Goal: Task Accomplishment & Management: Manage account settings

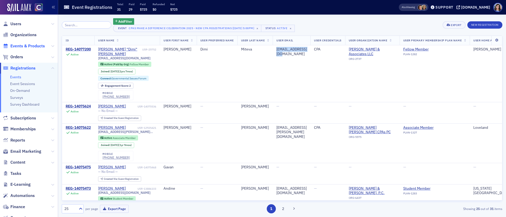
click at [25, 45] on span "Events & Products" at bounding box center [27, 46] width 35 height 6
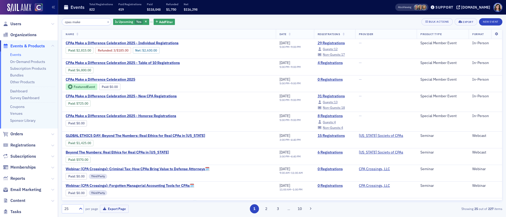
drag, startPoint x: 87, startPoint y: 22, endPoint x: 57, endPoint y: 20, distance: 29.9
click at [57, 20] on div "Users Organizations Events & Products Events On-Demand Products Subscription Pr…" at bounding box center [253, 108] width 506 height 217
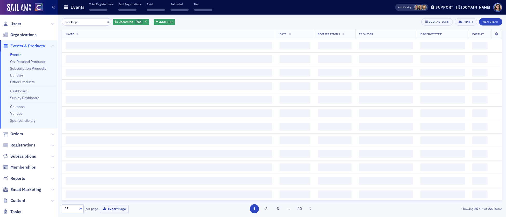
type input "mock cpa"
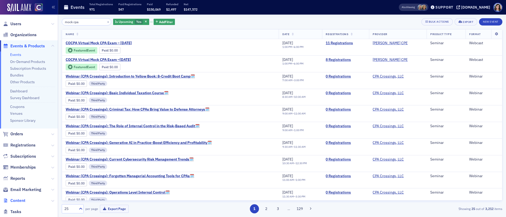
click at [20, 201] on span "Content" at bounding box center [17, 200] width 15 height 6
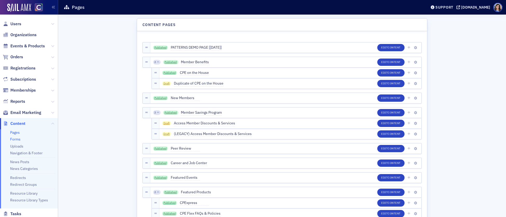
click at [18, 139] on link "Forms" at bounding box center [15, 139] width 10 height 5
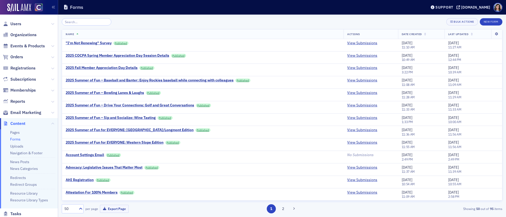
click at [77, 20] on input "search" at bounding box center [87, 21] width 50 height 7
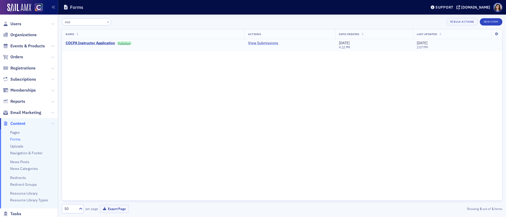
type input "inst"
click at [262, 44] on link "View Submissions" at bounding box center [263, 43] width 30 height 5
drag, startPoint x: 74, startPoint y: 22, endPoint x: 59, endPoint y: 23, distance: 14.3
click at [59, 23] on div "inst × Bulk Actions New Form Name Actions Date Created Last Updated COCPA Instr…" at bounding box center [282, 116] width 448 height 202
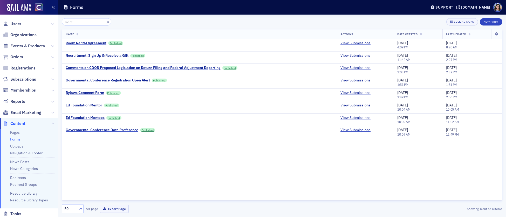
type input "ment"
click at [356, 116] on link "View Submissions" at bounding box center [356, 117] width 30 height 5
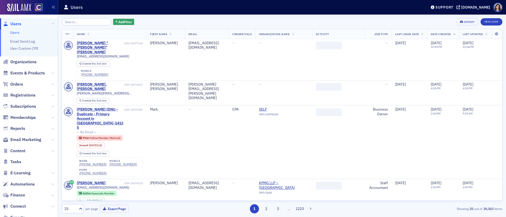
click at [69, 21] on input "search" at bounding box center [87, 21] width 50 height 7
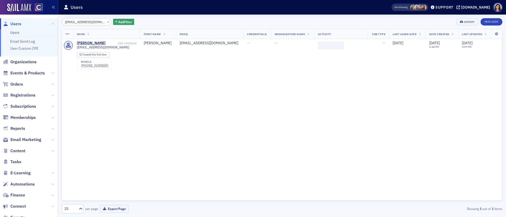
scroll to position [0, 7]
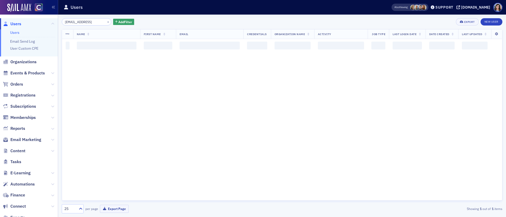
scroll to position [0, 0]
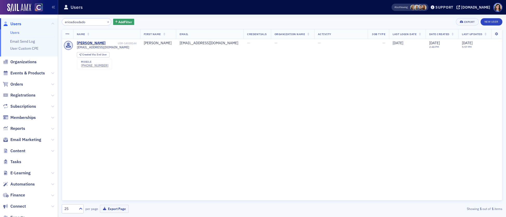
click at [72, 22] on input "ericadiosdado" at bounding box center [87, 21] width 50 height 7
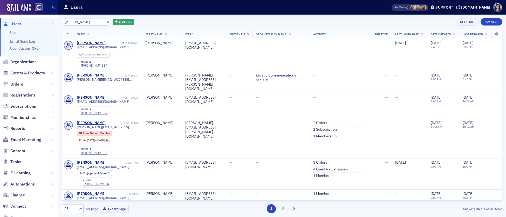
type input "erica diosdado"
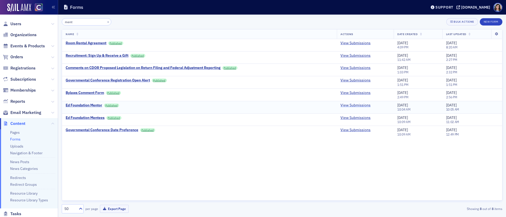
click at [349, 104] on link "View Submissions" at bounding box center [356, 105] width 30 height 5
drag, startPoint x: 32, startPoint y: 45, endPoint x: 35, endPoint y: 43, distance: 3.3
click at [32, 45] on span "Events & Products" at bounding box center [27, 46] width 35 height 6
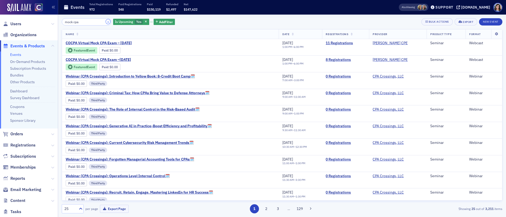
click at [106, 22] on button "×" at bounding box center [108, 21] width 5 height 5
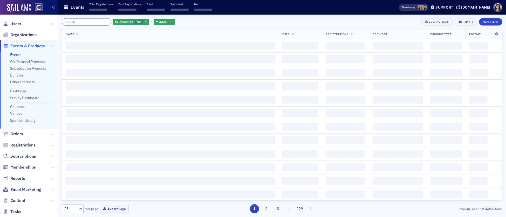
click at [88, 22] on input "search" at bounding box center [87, 21] width 50 height 7
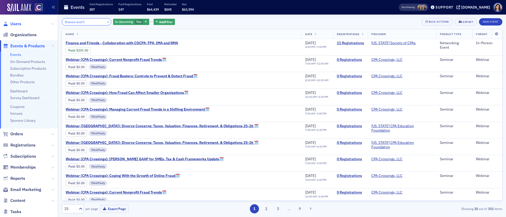
type input "finance and fr"
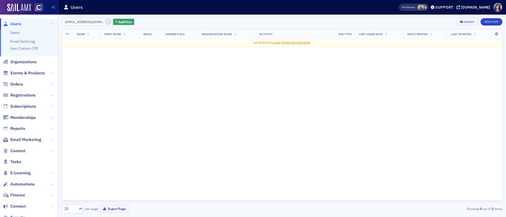
drag, startPoint x: 102, startPoint y: 22, endPoint x: 79, endPoint y: 21, distance: 23.1
click at [106, 22] on button "×" at bounding box center [108, 21] width 5 height 5
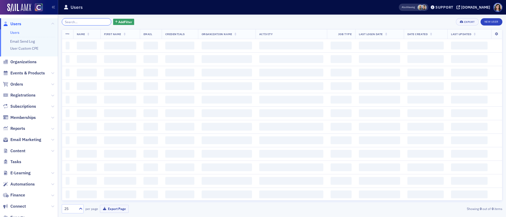
click at [79, 21] on input "search" at bounding box center [87, 21] width 50 height 7
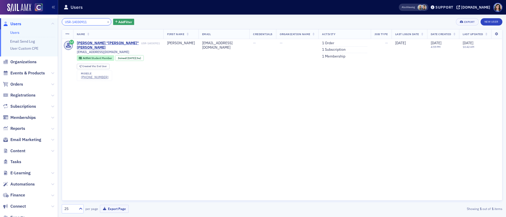
type input "USR-14030911"
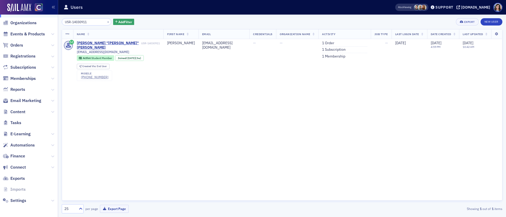
click at [25, 140] on span "Automations" at bounding box center [29, 144] width 58 height 11
click at [16, 110] on span "Content" at bounding box center [17, 112] width 15 height 6
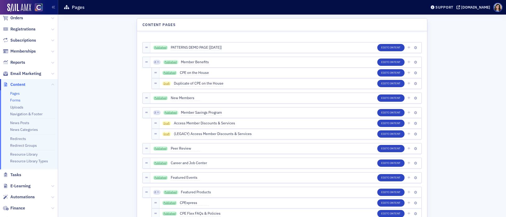
click at [12, 98] on link "Forms" at bounding box center [15, 100] width 10 height 5
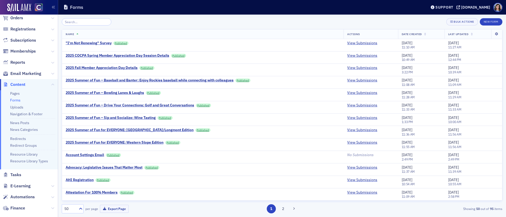
click at [96, 23] on input "search" at bounding box center [87, 21] width 50 height 7
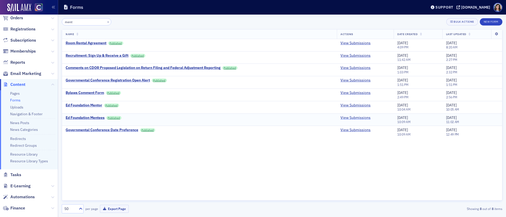
type input "ment"
click at [358, 117] on link "View Submissions" at bounding box center [356, 117] width 30 height 5
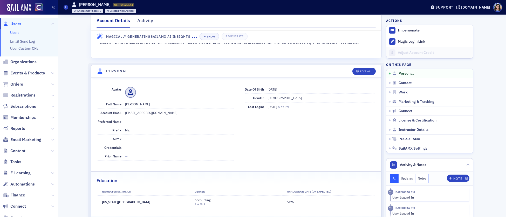
scroll to position [16, 0]
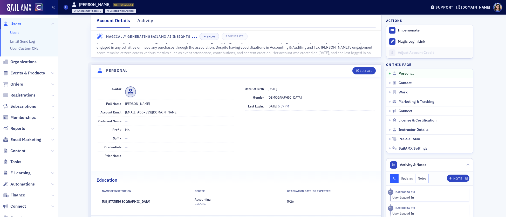
click at [19, 24] on span "Users" at bounding box center [15, 24] width 11 height 6
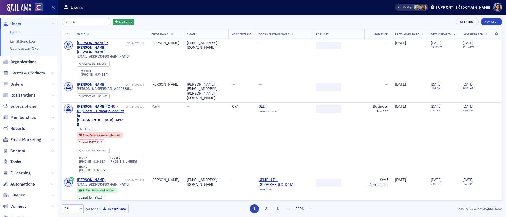
click at [85, 22] on input "search" at bounding box center [87, 21] width 50 height 7
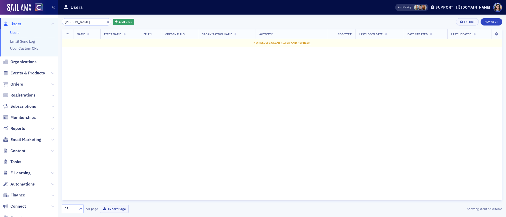
type input "Erica Diosdado"
drag, startPoint x: 102, startPoint y: 21, endPoint x: 95, endPoint y: 22, distance: 7.0
click at [106, 21] on button "×" at bounding box center [108, 21] width 5 height 5
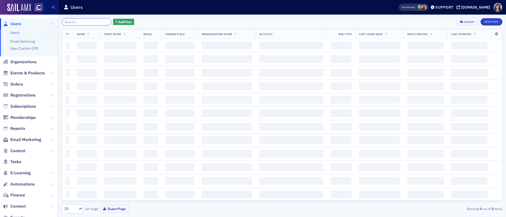
click at [85, 22] on input "search" at bounding box center [87, 21] width 50 height 7
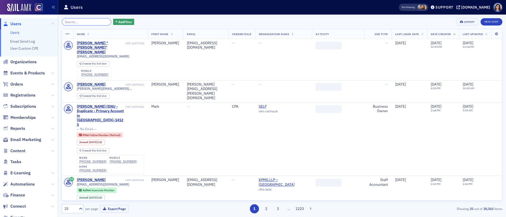
paste input "Mamc6927@colorado.edu"
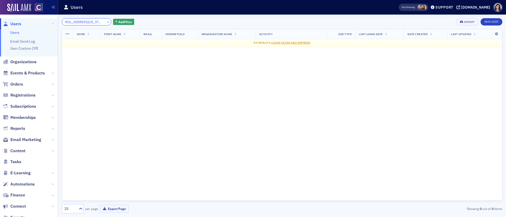
type input "Mamc6927@colorado.edu"
click at [106, 21] on button "×" at bounding box center [108, 21] width 5 height 5
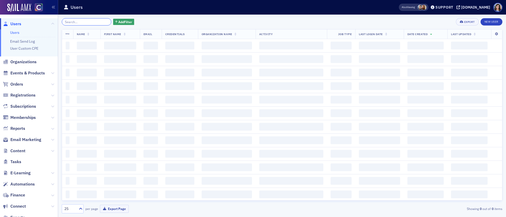
click at [88, 24] on input "search" at bounding box center [87, 21] width 50 height 7
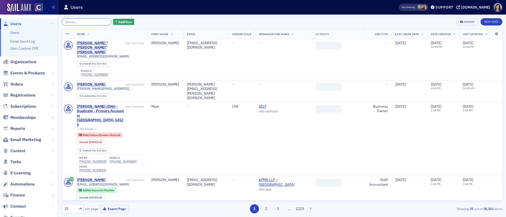
paste input "miks.kaitlin@gmail.com"
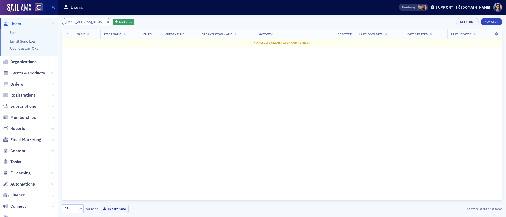
type input "miks.kaitlin@gmail.com"
drag, startPoint x: 102, startPoint y: 22, endPoint x: 88, endPoint y: 23, distance: 13.2
click at [106, 22] on button "×" at bounding box center [108, 21] width 5 height 5
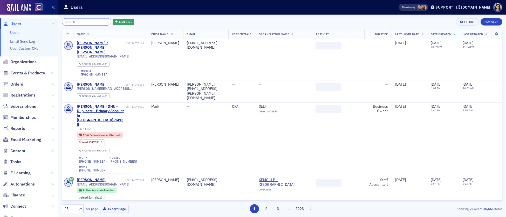
click at [88, 22] on input "search" at bounding box center [87, 21] width 50 height 7
paste input "ellehcear@yahoo.com"
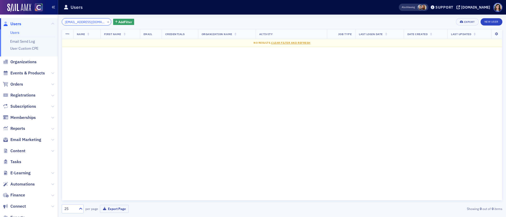
type input "ellehcear@yahoo.com"
click at [106, 22] on button "×" at bounding box center [108, 21] width 5 height 5
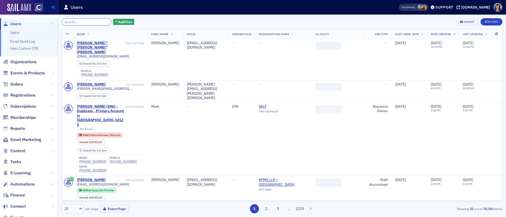
click at [88, 22] on input "search" at bounding box center [87, 21] width 50 height 7
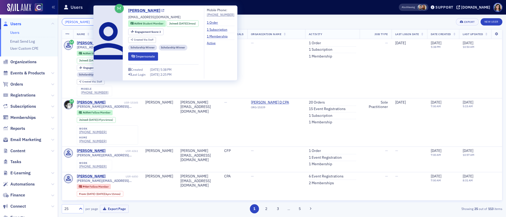
type input "kyle cope"
click at [150, 12] on link "Kyle Cope" at bounding box center [146, 11] width 36 height 6
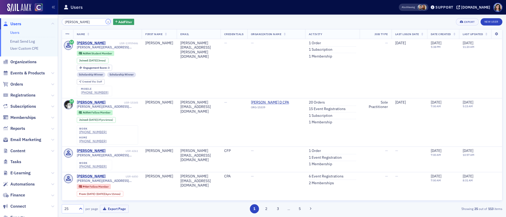
drag, startPoint x: 101, startPoint y: 23, endPoint x: 84, endPoint y: 23, distance: 17.4
click at [106, 23] on button "×" at bounding box center [108, 21] width 5 height 5
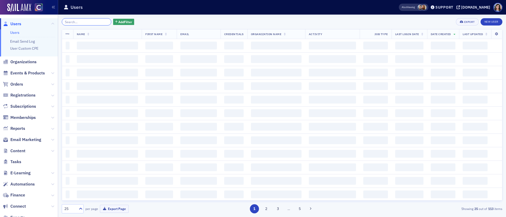
click at [84, 23] on input "search" at bounding box center [87, 21] width 50 height 7
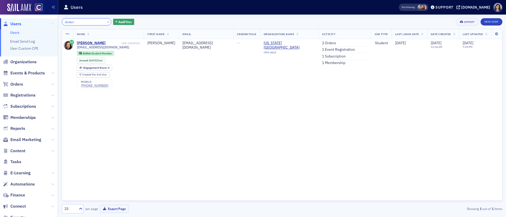
drag, startPoint x: 69, startPoint y: 21, endPoint x: 51, endPoint y: 21, distance: 17.9
click at [51, 21] on div "Users Users Email Send Log User Custom CPE Organizations Events & Products Orde…" at bounding box center [253, 108] width 506 height 217
paste input "katieanderson387@gmail.com"
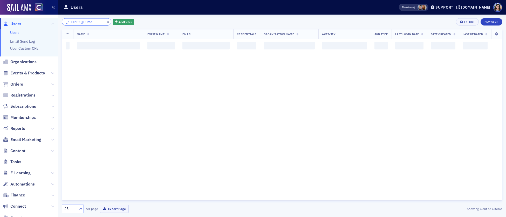
type input "katieanderson387@gmail.com"
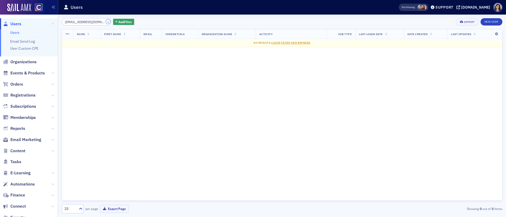
drag, startPoint x: 103, startPoint y: 22, endPoint x: 95, endPoint y: 22, distance: 7.3
click at [106, 22] on button "×" at bounding box center [108, 21] width 5 height 5
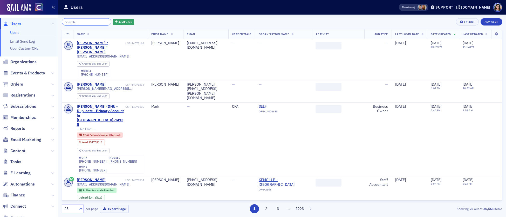
click at [95, 22] on input "search" at bounding box center [87, 21] width 50 height 7
paste input "kjwhiting@fortlewis.edu"
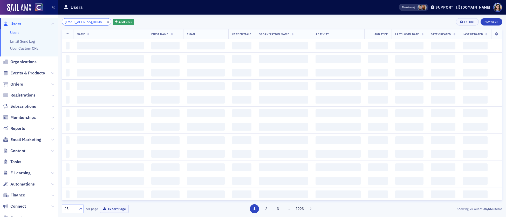
scroll to position [0, 1]
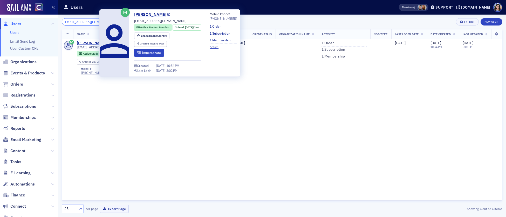
type input "kjwhiting@fortlewis.edu"
click at [167, 15] on icon at bounding box center [168, 14] width 3 height 3
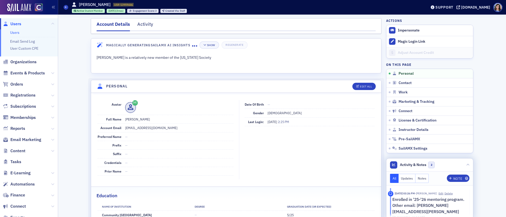
click at [426, 177] on button "Notes" at bounding box center [422, 177] width 13 height 9
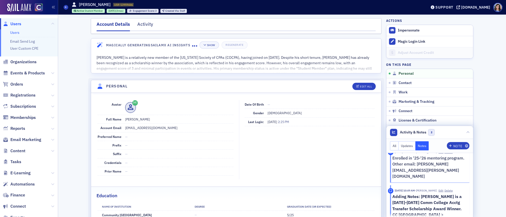
scroll to position [9, 0]
click at [456, 144] on div "Note" at bounding box center [458, 145] width 9 height 3
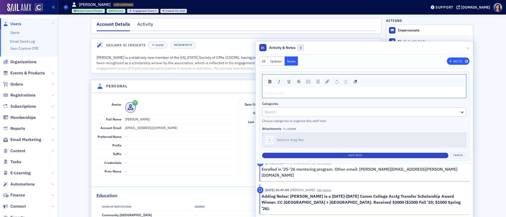
scroll to position [0, 0]
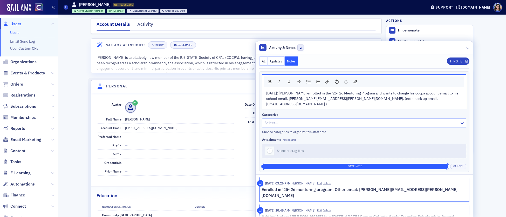
click at [362, 163] on button "Save Note" at bounding box center [355, 165] width 186 height 5
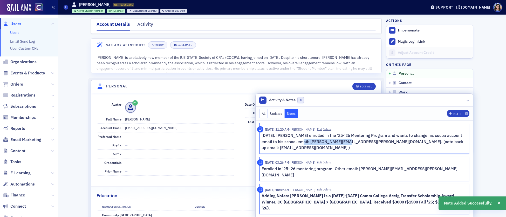
drag, startPoint x: 341, startPoint y: 157, endPoint x: 294, endPoint y: 158, distance: 46.7
click at [294, 151] on p "10/12/2025: Kyle enrolled in the '25-'26 Mentoring Program and wants to change …" at bounding box center [364, 141] width 204 height 18
copy p "kyle.cope@ucdenver.edu"
click at [362, 86] on div "Edit All" at bounding box center [366, 86] width 12 height 3
select select "US"
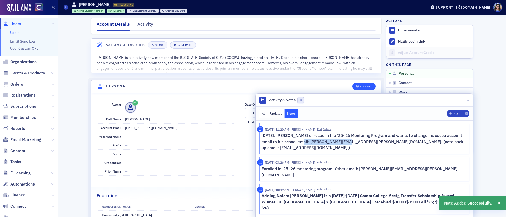
select select "US"
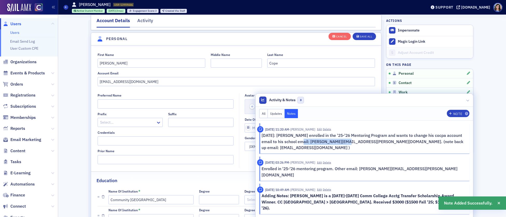
scroll to position [60, 0]
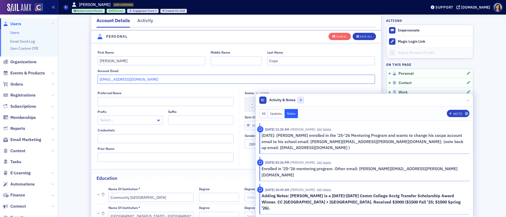
click at [118, 81] on input "kycurco@gmail.com" at bounding box center [237, 79] width 278 height 9
paste input "le.cope@ucdenver.edu"
type input "kyle.cope@ucdenver.edu"
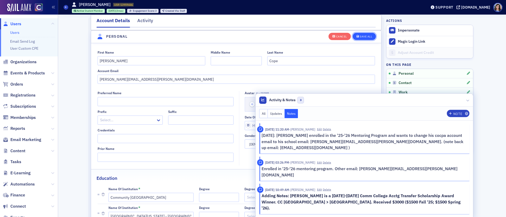
click at [362, 36] on div "Save All" at bounding box center [366, 36] width 12 height 3
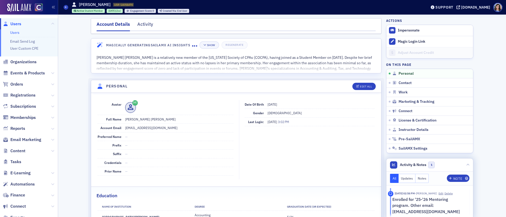
click at [425, 179] on button "Notes" at bounding box center [422, 177] width 13 height 9
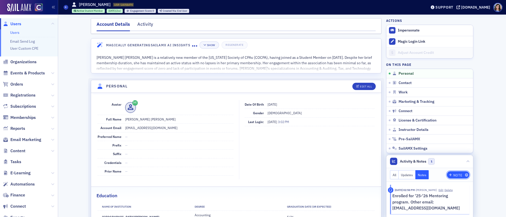
click at [453, 177] on button "Note" at bounding box center [458, 174] width 23 height 7
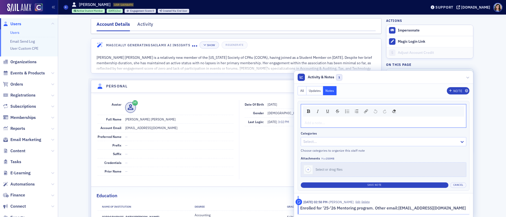
click at [316, 123] on div "rdw-editor" at bounding box center [384, 122] width 158 height 5
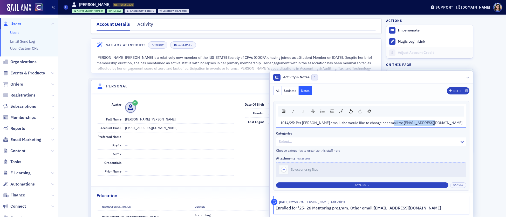
drag, startPoint x: 420, startPoint y: 122, endPoint x: 468, endPoint y: 120, distance: 48.8
click at [468, 120] on div "1014/25: Per [PERSON_NAME] email, she would like to change her email to: [EMAIL…" at bounding box center [371, 146] width 196 height 90
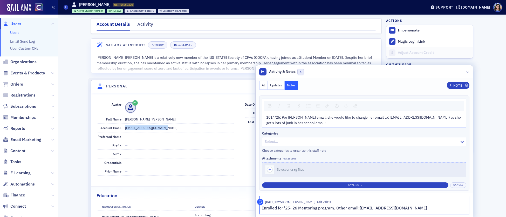
drag, startPoint x: 125, startPoint y: 128, endPoint x: 172, endPoint y: 128, distance: 47.5
click at [172, 128] on dd "[EMAIL_ADDRESS][DOMAIN_NAME]" at bounding box center [179, 127] width 109 height 8
copy dd "[EMAIL_ADDRESS][DOMAIN_NAME]"
click at [301, 123] on div "1014/25: Per [PERSON_NAME] email, she would like to change her email to: [EMAIL…" at bounding box center [364, 119] width 196 height 11
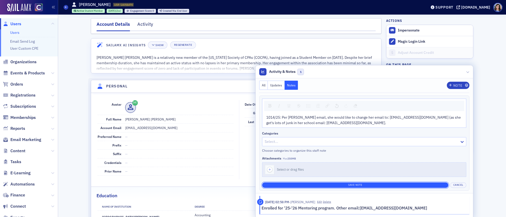
click at [353, 184] on button "Save Note" at bounding box center [355, 184] width 186 height 5
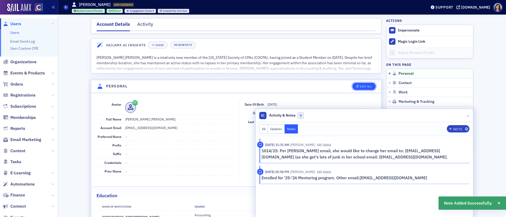
click at [366, 86] on div "Edit All" at bounding box center [366, 86] width 12 height 3
select select "US"
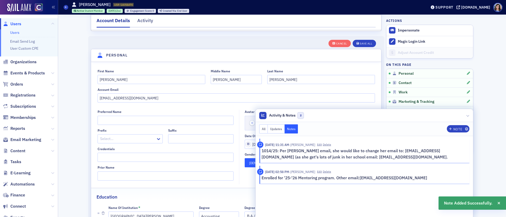
scroll to position [60, 0]
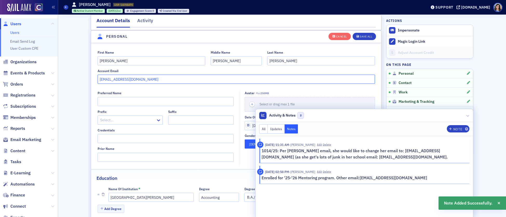
drag, startPoint x: 99, startPoint y: 80, endPoint x: 153, endPoint y: 81, distance: 54.8
click at [153, 81] on input "[EMAIL_ADDRESS][DOMAIN_NAME]" at bounding box center [237, 79] width 278 height 9
paste input "[EMAIL_ADDRESS][DOMAIN_NAME]"
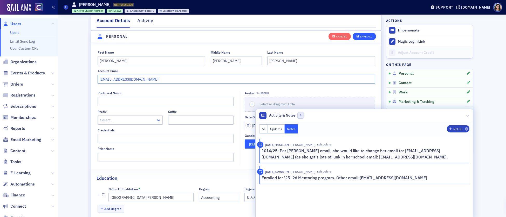
type input "[EMAIL_ADDRESS][DOMAIN_NAME]"
click at [363, 37] on div "Save All" at bounding box center [366, 36] width 12 height 3
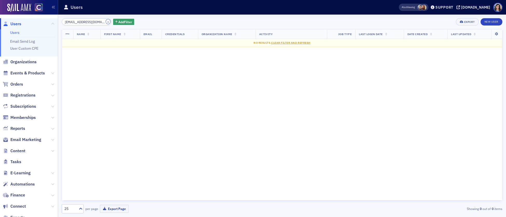
drag, startPoint x: 102, startPoint y: 22, endPoint x: 98, endPoint y: 23, distance: 3.6
click at [106, 22] on button "×" at bounding box center [108, 21] width 5 height 5
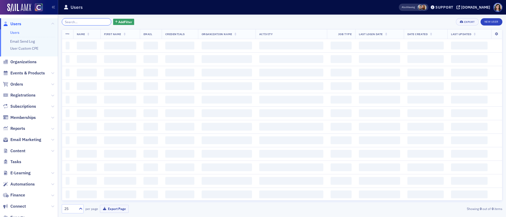
click at [89, 22] on input "search" at bounding box center [87, 21] width 50 height 7
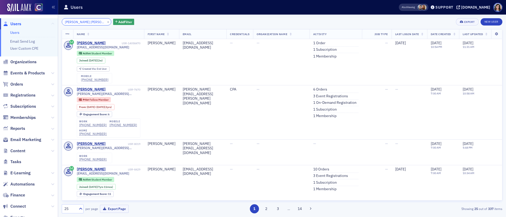
click at [54, 22] on div "Users Users Email Send Log User Custom CPE Organizations Events & Products Orde…" at bounding box center [253, 108] width 506 height 217
paste input "[PERSON_NAME]."
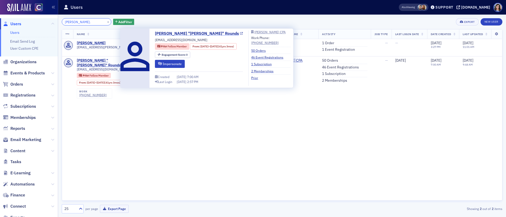
type input "[PERSON_NAME]."
click at [240, 33] on icon at bounding box center [241, 33] width 3 height 3
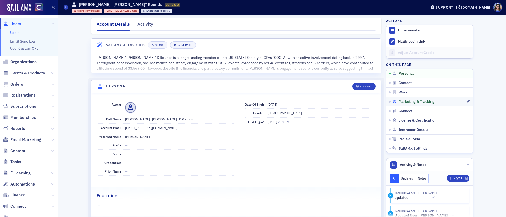
click at [405, 100] on span "Marketing & Tracking" at bounding box center [417, 101] width 36 height 5
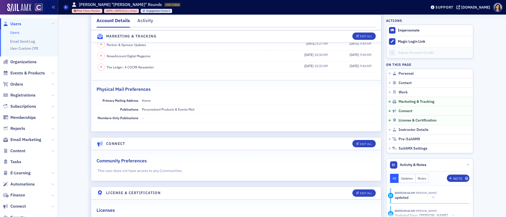
scroll to position [705, 0]
click at [12, 22] on span "Users" at bounding box center [15, 24] width 11 height 6
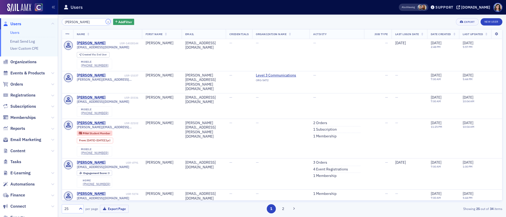
drag, startPoint x: 102, startPoint y: 22, endPoint x: 91, endPoint y: 22, distance: 10.6
click at [106, 22] on button "×" at bounding box center [108, 21] width 5 height 5
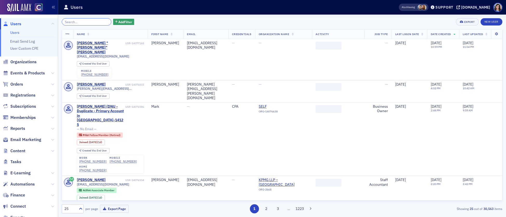
click at [91, 22] on input "search" at bounding box center [87, 21] width 50 height 7
paste input "Negrete"
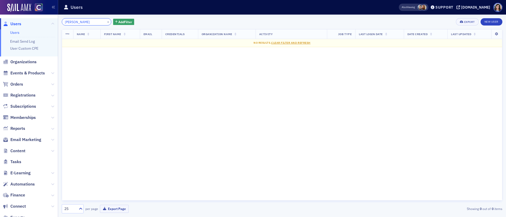
type input "Negrete"
drag, startPoint x: 102, startPoint y: 22, endPoint x: 85, endPoint y: 22, distance: 17.4
click at [106, 22] on button "×" at bounding box center [108, 21] width 5 height 5
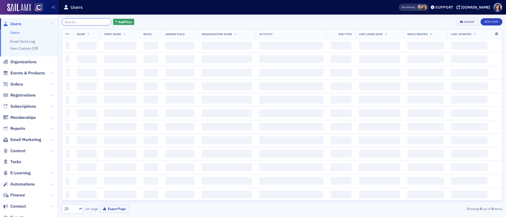
click at [85, 22] on input "search" at bounding box center [87, 21] width 50 height 7
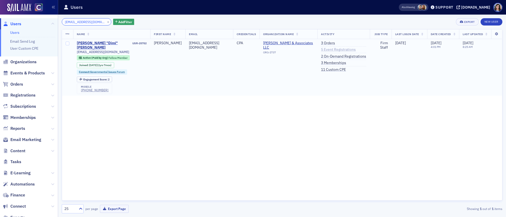
type input "dimiteva@yahoo.com"
click at [332, 50] on link "5 Event Registrations" at bounding box center [338, 49] width 35 height 5
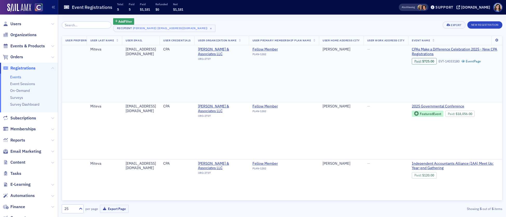
scroll to position [0, 186]
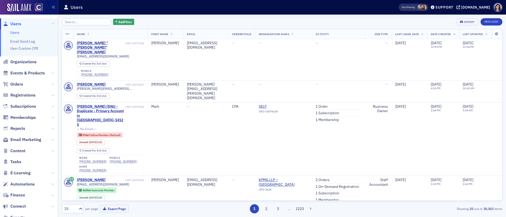
click at [74, 22] on input "search" at bounding box center [87, 21] width 50 height 7
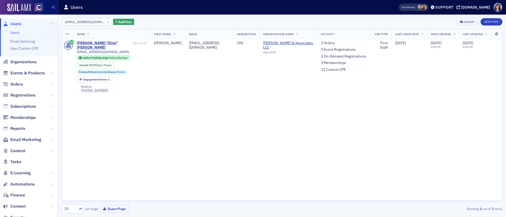
type input "dimiteva@yahoo.com"
click at [326, 43] on link "3 Orders" at bounding box center [328, 43] width 14 height 5
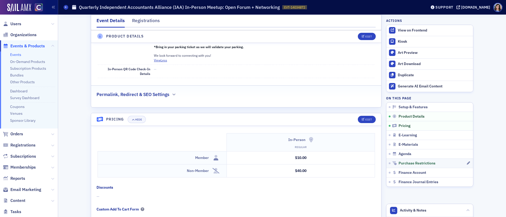
scroll to position [457, 0]
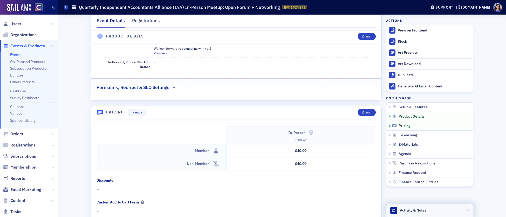
click at [424, 210] on span "Activity & Notes" at bounding box center [413, 209] width 26 height 5
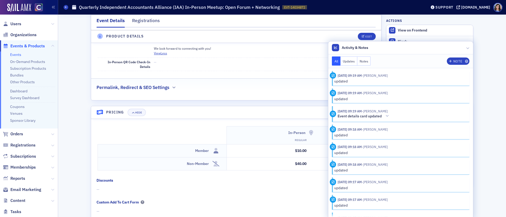
drag, startPoint x: 496, startPoint y: 69, endPoint x: 492, endPoint y: 5, distance: 64.5
click at [496, 69] on div "Event Details Registrations Setup & Features Edit Quarterly Independent Account…" at bounding box center [282, 46] width 441 height 977
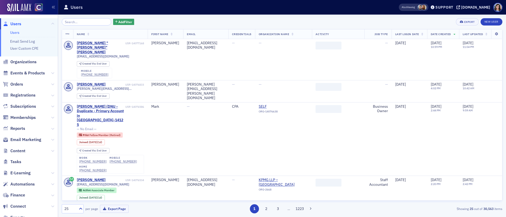
drag, startPoint x: 33, startPoint y: 73, endPoint x: 65, endPoint y: 32, distance: 52.7
click at [33, 72] on span "Events & Products" at bounding box center [27, 73] width 35 height 6
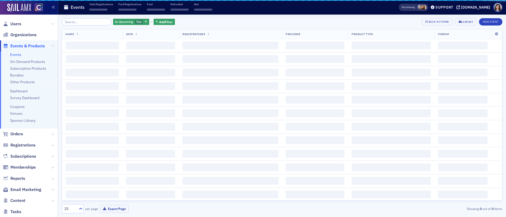
click at [77, 23] on input "search" at bounding box center [87, 21] width 50 height 7
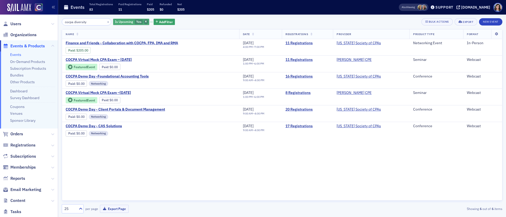
type input "cocpa diversity"
click at [144, 23] on span "button" at bounding box center [146, 21] width 5 height 5
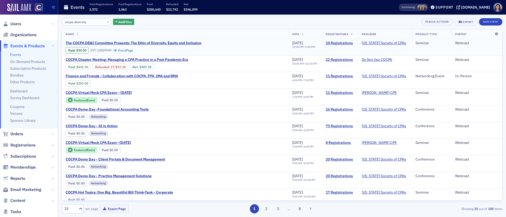
drag, startPoint x: 166, startPoint y: 41, endPoint x: 62, endPoint y: 40, distance: 103.8
click at [62, 40] on td "The COCPA DE&I Committee Presents: The Ethic of Diversity, Equity and Inclusion…" at bounding box center [175, 47] width 227 height 16
copy span "The COCPA DE&I Committee Presents: The Ethic of Diversity, Equity and Inclusion"
click at [130, 50] on link "Event Page" at bounding box center [123, 50] width 20 height 4
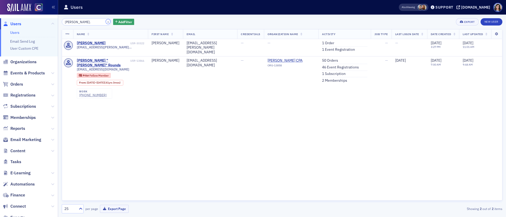
drag, startPoint x: 102, startPoint y: 22, endPoint x: 79, endPoint y: 23, distance: 22.4
click at [106, 22] on button "×" at bounding box center [108, 21] width 5 height 5
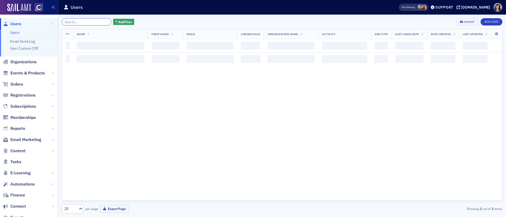
click at [76, 23] on input "search" at bounding box center [87, 21] width 50 height 7
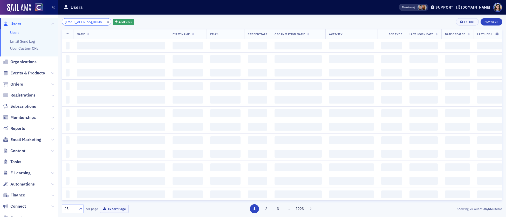
scroll to position [0, 7]
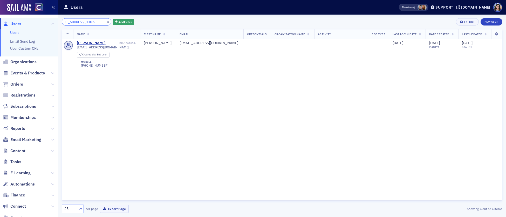
type input "[EMAIL_ADDRESS][DOMAIN_NAME]"
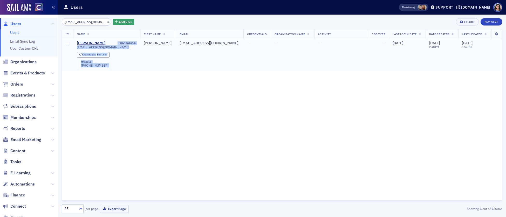
drag, startPoint x: 142, startPoint y: 43, endPoint x: 119, endPoint y: 43, distance: 22.8
click at [119, 43] on tr "Erica Diosdado USR-14028144 ericadiosdado09@gmail.com Created Via : End User mo…" at bounding box center [282, 55] width 440 height 32
click at [119, 43] on div "USR-14028144" at bounding box center [121, 43] width 30 height 3
drag, startPoint x: 119, startPoint y: 43, endPoint x: 139, endPoint y: 43, distance: 20.0
click at [139, 43] on td "Erica Diosdado USR-14028144 ericadiosdado09@gmail.com Created Via : End User mo…" at bounding box center [106, 55] width 67 height 32
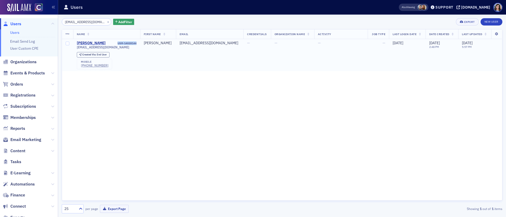
copy div "USR-14028144"
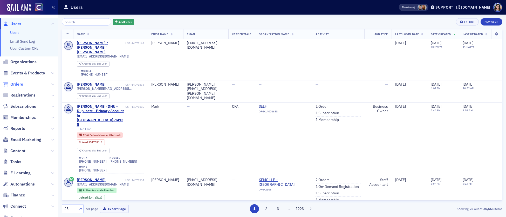
click at [21, 83] on span "Orders" at bounding box center [16, 84] width 13 height 6
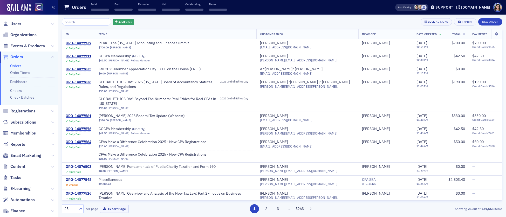
click at [78, 23] on input "search" at bounding box center [87, 21] width 50 height 7
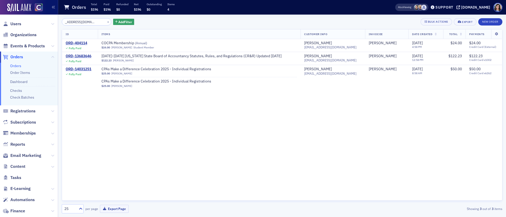
type input "[EMAIL_ADDRESS][DOMAIN_NAME]"
click at [18, 56] on span "Orders" at bounding box center [16, 57] width 13 height 6
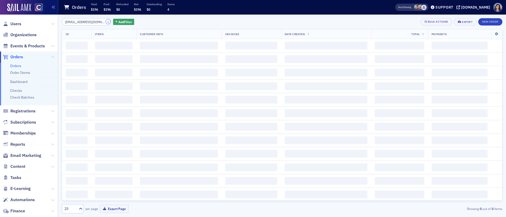
click at [106, 22] on button "×" at bounding box center [108, 21] width 5 height 5
click at [93, 22] on input "search" at bounding box center [87, 21] width 50 height 7
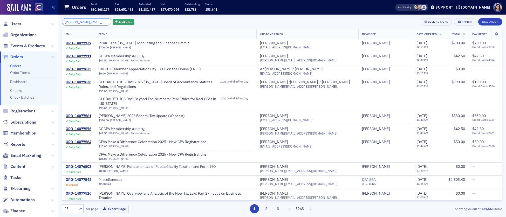
scroll to position [0, 8]
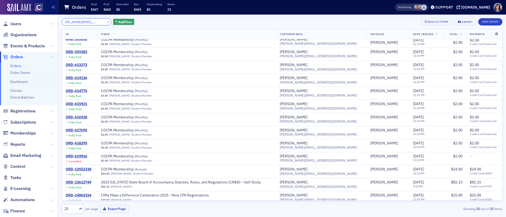
scroll to position [137, 0]
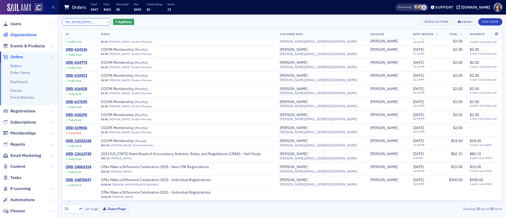
type input "[PERSON_NAME][EMAIL_ADDRESS][DOMAIN_NAME]"
click at [80, 179] on div "ORD-14070447" at bounding box center [79, 179] width 26 height 5
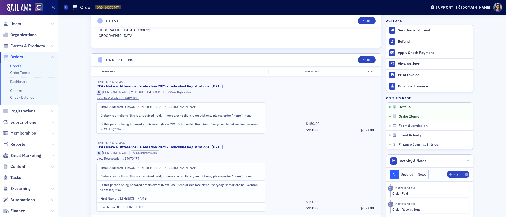
scroll to position [145, 0]
click at [20, 56] on span "Orders" at bounding box center [16, 57] width 13 height 6
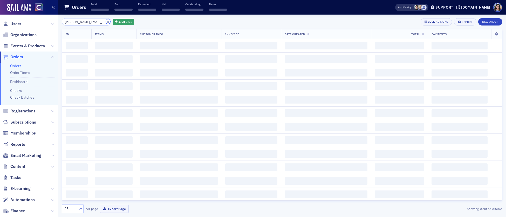
click at [106, 22] on button "×" at bounding box center [108, 21] width 5 height 5
click at [92, 22] on input "search" at bounding box center [87, 21] width 50 height 7
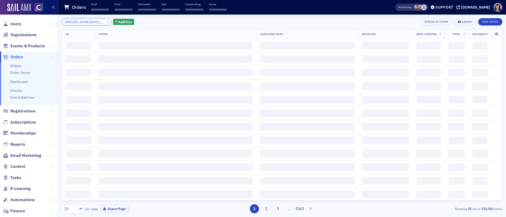
scroll to position [0, 4]
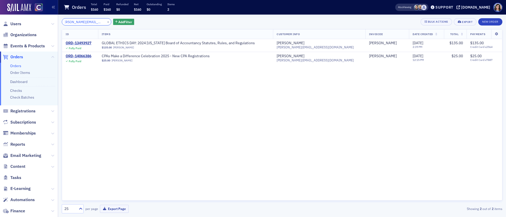
type input "[PERSON_NAME][EMAIL_ADDRESS][DOMAIN_NAME]"
click at [22, 56] on span "Orders" at bounding box center [16, 57] width 13 height 6
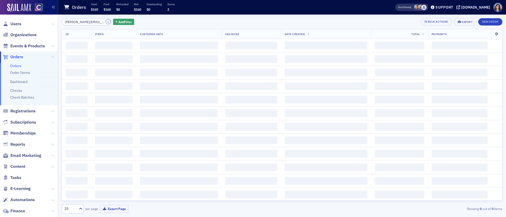
drag, startPoint x: 102, startPoint y: 22, endPoint x: 87, endPoint y: 21, distance: 14.8
click at [106, 22] on button "×" at bounding box center [108, 21] width 5 height 5
click at [86, 21] on input "search" at bounding box center [87, 21] width 50 height 7
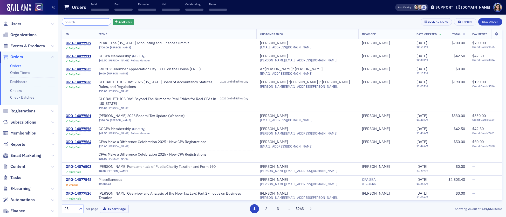
paste input "[EMAIL_ADDRESS][DOMAIN_NAME]"
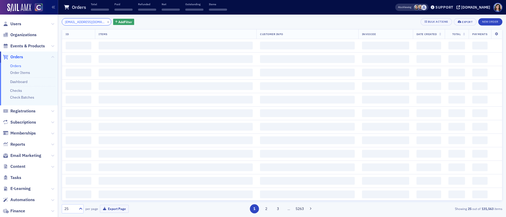
scroll to position [0, 5]
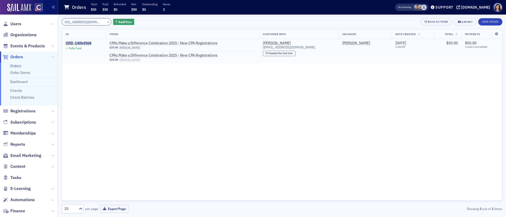
type input "[EMAIL_ADDRESS][DOMAIN_NAME]"
drag, startPoint x: 139, startPoint y: 60, endPoint x: 123, endPoint y: 61, distance: 16.4
click at [123, 61] on div "$25.00 [PERSON_NAME]" at bounding box center [183, 59] width 146 height 3
copy link "[PERSON_NAME]"
click at [16, 57] on span "Orders" at bounding box center [16, 57] width 13 height 6
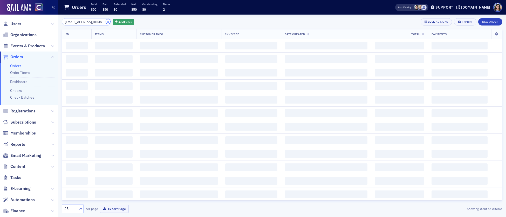
click at [106, 22] on button "×" at bounding box center [108, 21] width 5 height 5
click at [84, 22] on input "search" at bounding box center [87, 21] width 50 height 7
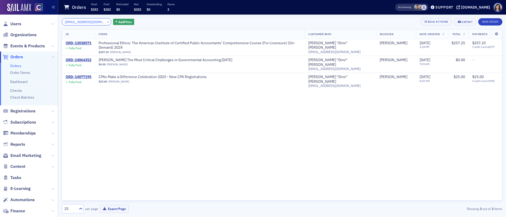
type input "[EMAIL_ADDRESS][DOMAIN_NAME]"
click at [106, 22] on button "×" at bounding box center [108, 21] width 5 height 5
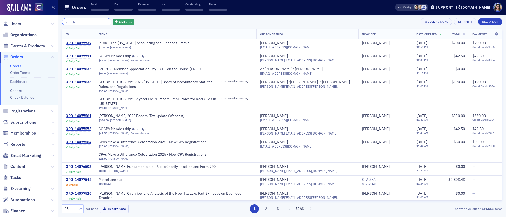
click at [92, 23] on input "search" at bounding box center [87, 21] width 50 height 7
paste input "[EMAIL_ADDRESS][DOMAIN_NAME]"
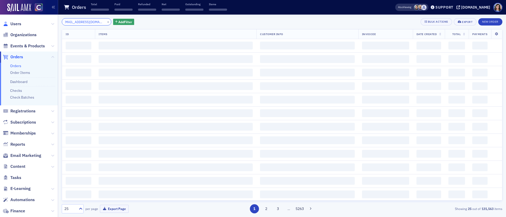
type input "[EMAIL_ADDRESS][DOMAIN_NAME]"
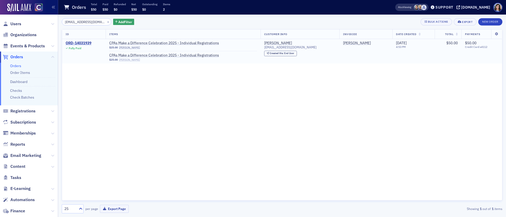
drag, startPoint x: 143, startPoint y: 61, endPoint x: 123, endPoint y: 61, distance: 20.2
click at [123, 61] on div "$25.00 [PERSON_NAME]" at bounding box center [183, 59] width 148 height 3
copy link "[PERSON_NAME]"
click at [73, 44] on div "ORD-14031939" at bounding box center [79, 43] width 26 height 5
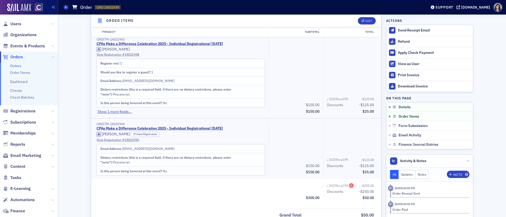
scroll to position [188, 0]
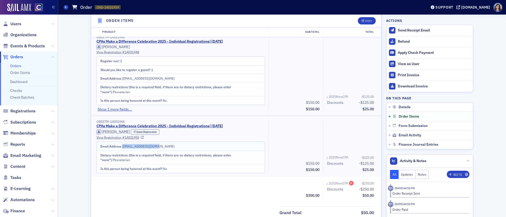
drag, startPoint x: 124, startPoint y: 146, endPoint x: 161, endPoint y: 146, distance: 37.1
click at [161, 146] on td "Email Address : [EMAIL_ADDRESS][DOMAIN_NAME]" at bounding box center [181, 146] width 168 height 9
click at [15, 57] on span "Orders" at bounding box center [16, 57] width 13 height 6
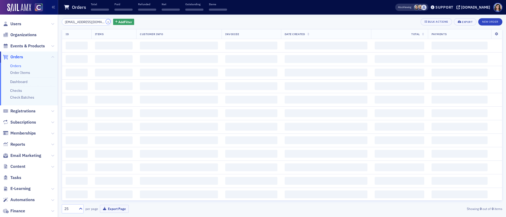
drag, startPoint x: 102, startPoint y: 22, endPoint x: 90, endPoint y: 22, distance: 11.7
click at [106, 22] on button "×" at bounding box center [108, 21] width 5 height 5
click at [90, 22] on input "search" at bounding box center [87, 21] width 50 height 7
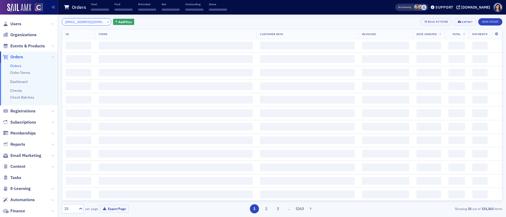
scroll to position [0, 5]
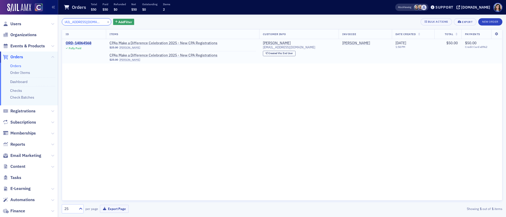
type input "[EMAIL_ADDRESS][DOMAIN_NAME]"
click at [82, 43] on div "ORD-14064568" at bounding box center [79, 43] width 26 height 5
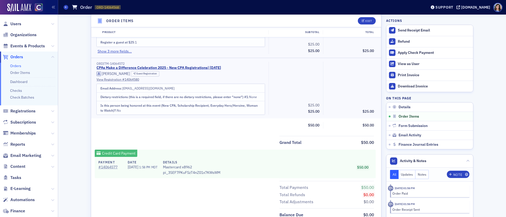
scroll to position [243, 0]
click at [16, 56] on span "Orders" at bounding box center [16, 57] width 13 height 6
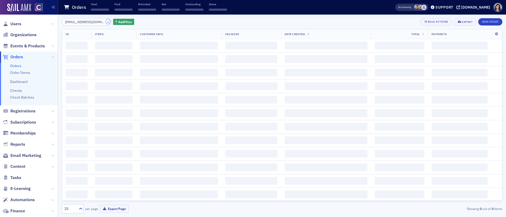
click at [106, 22] on button "×" at bounding box center [108, 21] width 5 height 5
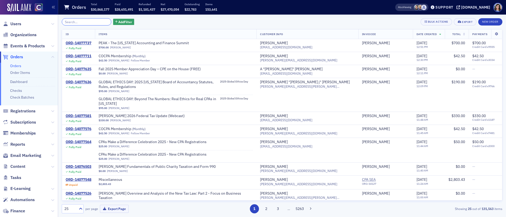
click at [69, 22] on input "search" at bounding box center [87, 21] width 50 height 7
paste input "[PERSON_NAME]"
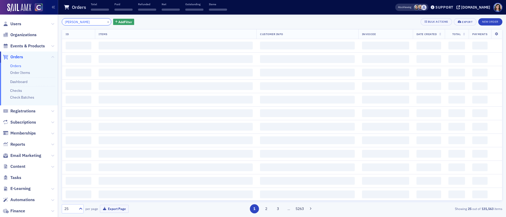
scroll to position [0, 2]
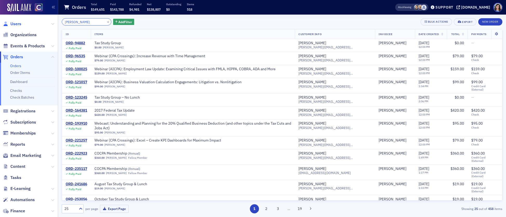
type input "[PERSON_NAME]"
click at [11, 23] on span "Users" at bounding box center [15, 24] width 11 height 6
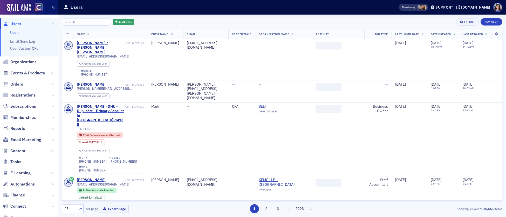
click at [90, 23] on input "search" at bounding box center [87, 21] width 50 height 7
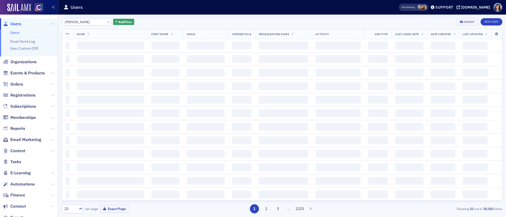
scroll to position [0, 2]
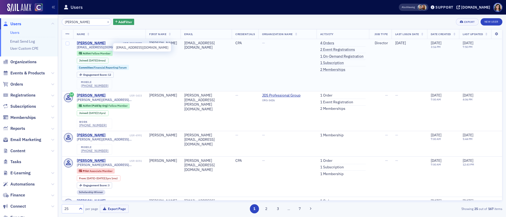
type input "[PERSON_NAME]"
drag, startPoint x: 110, startPoint y: 48, endPoint x: 77, endPoint y: 49, distance: 33.5
click at [77, 49] on span "[EMAIL_ADDRESS][DOMAIN_NAME]" at bounding box center [103, 47] width 52 height 4
copy span "[EMAIL_ADDRESS][DOMAIN_NAME]"
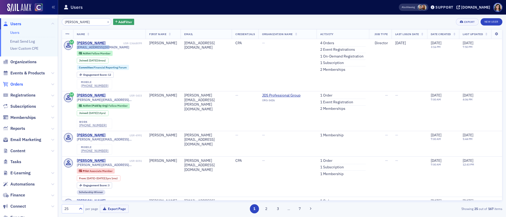
click at [15, 84] on span "Orders" at bounding box center [16, 84] width 13 height 6
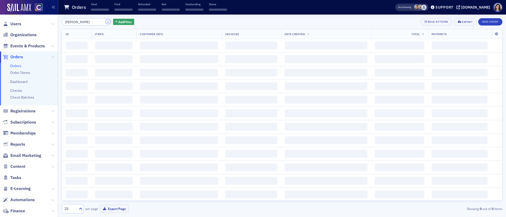
drag, startPoint x: 102, startPoint y: 22, endPoint x: 92, endPoint y: 22, distance: 10.1
click at [106, 22] on button "×" at bounding box center [108, 21] width 5 height 5
click at [91, 22] on input "search" at bounding box center [87, 21] width 50 height 7
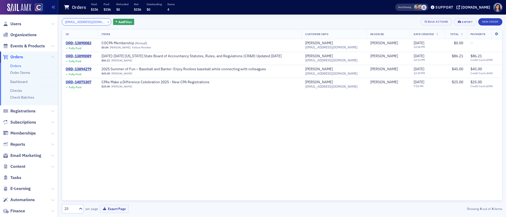
type input "[EMAIL_ADDRESS][DOMAIN_NAME]"
drag, startPoint x: 102, startPoint y: 22, endPoint x: 83, endPoint y: 23, distance: 18.3
click at [106, 21] on button "×" at bounding box center [108, 21] width 5 height 5
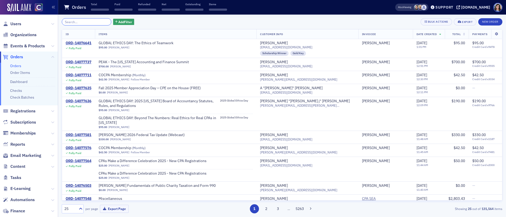
click at [83, 23] on input "search" at bounding box center [87, 21] width 50 height 7
paste input "[EMAIL_ADDRESS][DOMAIN_NAME]"
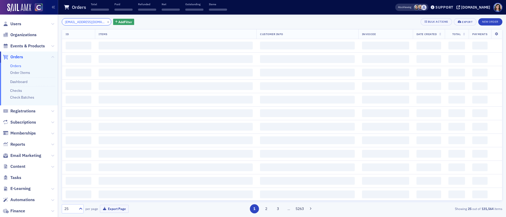
scroll to position [0, 5]
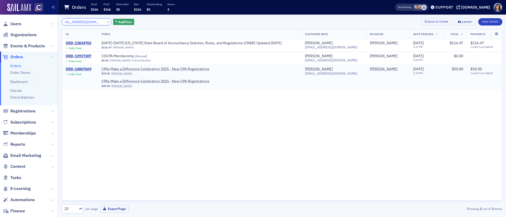
type input "[EMAIL_ADDRESS][DOMAIN_NAME]"
drag, startPoint x: 144, startPoint y: 86, endPoint x: 112, endPoint y: 87, distance: 31.2
click at [113, 87] on div "$25.00 [PERSON_NAME]" at bounding box center [200, 85] width 196 height 3
copy link "[PERSON_NAME]"
click at [70, 68] on div "ORD-14067669" at bounding box center [79, 69] width 26 height 5
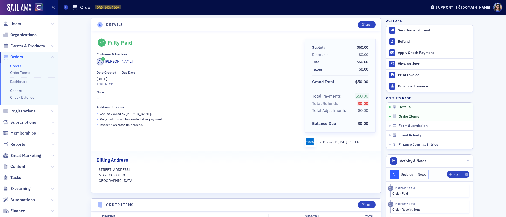
click at [16, 56] on span "Orders" at bounding box center [16, 57] width 13 height 6
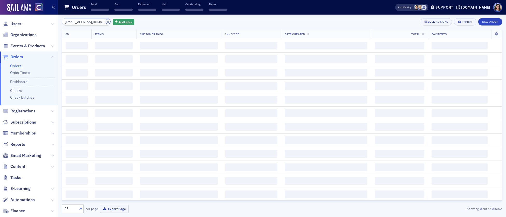
click at [106, 22] on button "×" at bounding box center [108, 21] width 5 height 5
click at [90, 22] on input "search" at bounding box center [87, 21] width 50 height 7
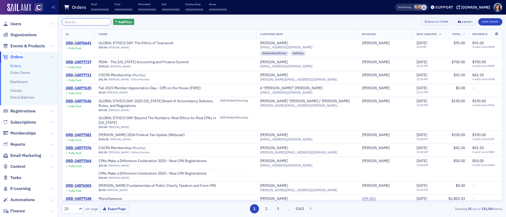
paste input "[PERSON_NAME][EMAIL_ADDRESS][DOMAIN_NAME]"
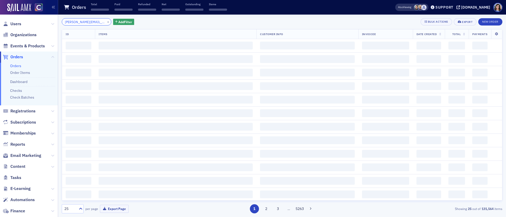
scroll to position [0, 14]
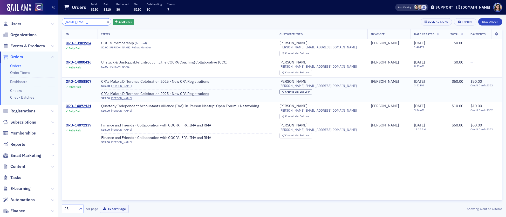
type input "[PERSON_NAME][EMAIL_ADDRESS][DOMAIN_NAME]"
click at [80, 81] on div "ORD-14058807" at bounding box center [79, 81] width 26 height 5
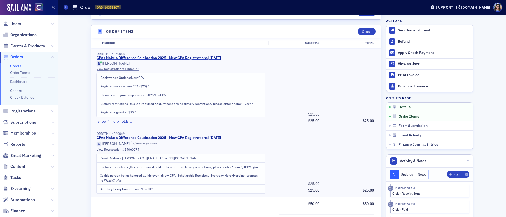
scroll to position [174, 0]
drag, startPoint x: 124, startPoint y: 157, endPoint x: 171, endPoint y: 158, distance: 47.3
click at [171, 158] on td "Email Address : [PERSON_NAME][EMAIL_ADDRESS][DOMAIN_NAME]" at bounding box center [181, 157] width 168 height 9
copy span "[PERSON_NAME][EMAIL_ADDRESS][DOMAIN_NAME]"
click at [17, 58] on span "Orders" at bounding box center [16, 57] width 13 height 6
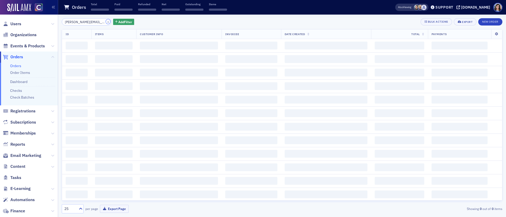
drag, startPoint x: 101, startPoint y: 22, endPoint x: 98, endPoint y: 22, distance: 2.9
click at [106, 22] on button "×" at bounding box center [108, 21] width 5 height 5
click at [86, 22] on input "search" at bounding box center [87, 21] width 50 height 7
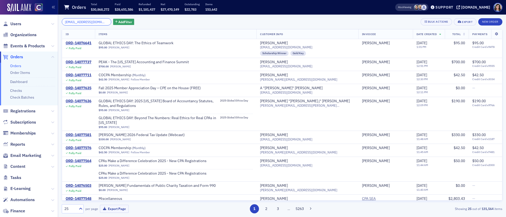
scroll to position [0, 3]
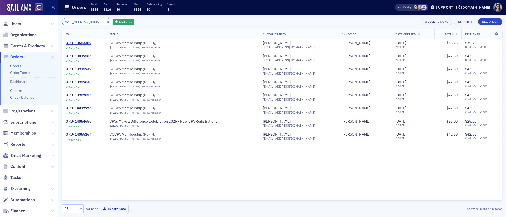
type input "[EMAIL_ADDRESS][DOMAIN_NAME]"
click at [17, 57] on span "Orders" at bounding box center [16, 57] width 13 height 6
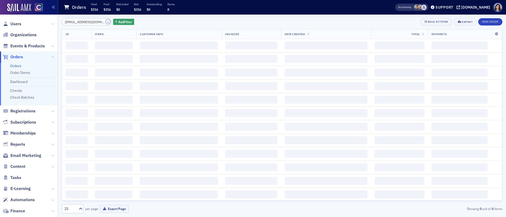
drag, startPoint x: 102, startPoint y: 22, endPoint x: 86, endPoint y: 22, distance: 16.1
click at [106, 22] on button "×" at bounding box center [108, 21] width 5 height 5
click at [85, 22] on input "search" at bounding box center [87, 21] width 50 height 7
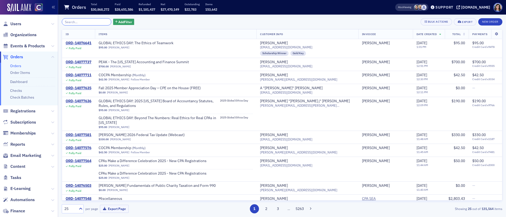
paste input "[EMAIL_ADDRESS][DOMAIN_NAME]"
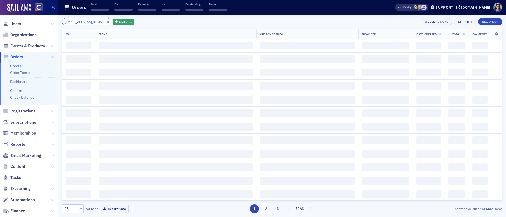
scroll to position [0, 5]
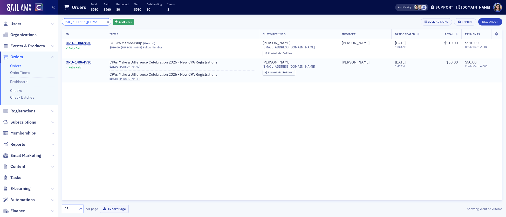
type input "[EMAIL_ADDRESS][DOMAIN_NAME]"
drag, startPoint x: 142, startPoint y: 79, endPoint x: 123, endPoint y: 80, distance: 18.7
click at [123, 80] on div "$25.00 [PERSON_NAME]" at bounding box center [183, 78] width 146 height 3
copy link "[PERSON_NAME]"
click at [80, 63] on div "ORD-14064530" at bounding box center [79, 62] width 26 height 5
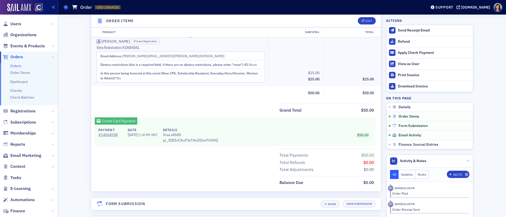
scroll to position [276, 0]
drag, startPoint x: 123, startPoint y: 56, endPoint x: 169, endPoint y: 57, distance: 46.5
click at [169, 57] on td "Email Address : [PERSON_NAME][EMAIL_ADDRESS][PERSON_NAME][DOMAIN_NAME]" at bounding box center [181, 54] width 168 height 9
copy span "[PERSON_NAME][EMAIL_ADDRESS][PERSON_NAME][DOMAIN_NAME]"
click at [19, 58] on span "Orders" at bounding box center [16, 57] width 13 height 6
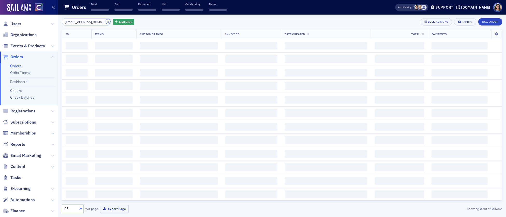
click at [106, 22] on button "×" at bounding box center [108, 21] width 5 height 5
click at [87, 22] on input "search" at bounding box center [87, 21] width 50 height 7
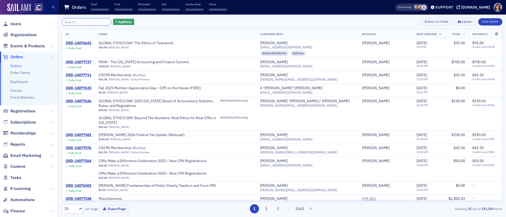
click at [81, 22] on input "search" at bounding box center [87, 21] width 50 height 7
paste input "[EMAIL_ADDRESS][DOMAIN_NAME]"
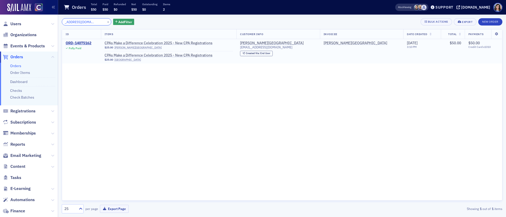
type input "[EMAIL_ADDRESS][DOMAIN_NAME]"
drag, startPoint x: 142, startPoint y: 60, endPoint x: 122, endPoint y: 61, distance: 19.8
click at [122, 61] on div "$25.00 [GEOGRAPHIC_DATA]" at bounding box center [169, 59] width 128 height 3
copy link "[GEOGRAPHIC_DATA]"
click at [73, 43] on div "ORD-14075162" at bounding box center [79, 43] width 26 height 5
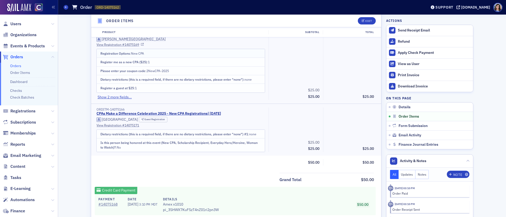
scroll to position [189, 0]
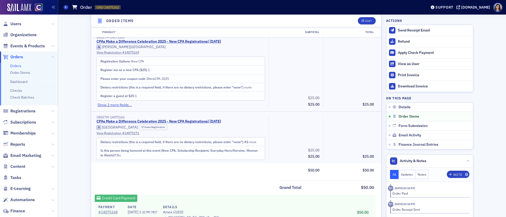
click at [17, 56] on span "Orders" at bounding box center [16, 57] width 13 height 6
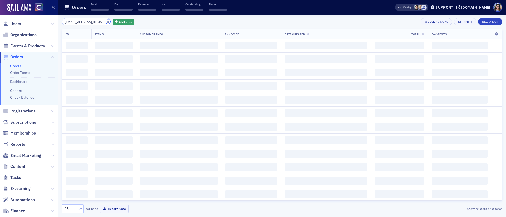
drag, startPoint x: 101, startPoint y: 22, endPoint x: 86, endPoint y: 22, distance: 15.6
click at [106, 22] on button "×" at bounding box center [108, 21] width 5 height 5
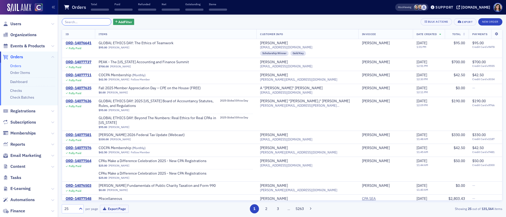
click at [79, 22] on input "search" at bounding box center [87, 21] width 50 height 7
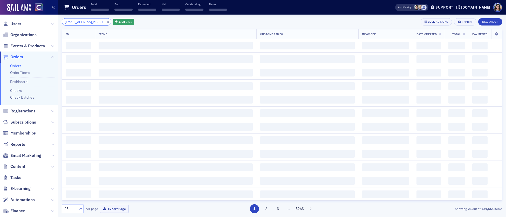
scroll to position [0, 4]
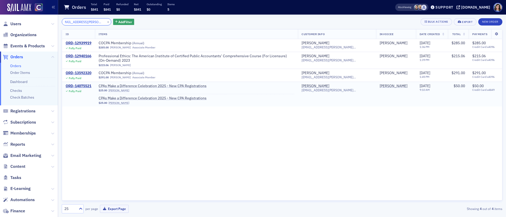
type input "[EMAIL_ADDRESS][PERSON_NAME][DOMAIN_NAME]"
drag, startPoint x: 126, startPoint y: 99, endPoint x: 110, endPoint y: 100, distance: 16.4
click at [110, 101] on div "$25.00 [PERSON_NAME]" at bounding box center [197, 102] width 196 height 3
copy link "[PERSON_NAME]"
click at [73, 84] on div "ORD-14075521" at bounding box center [79, 86] width 26 height 5
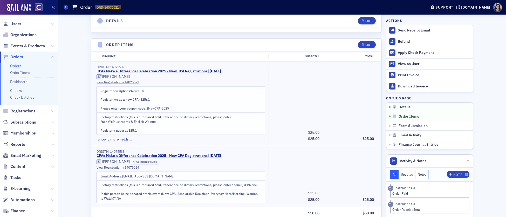
scroll to position [160, 0]
drag, startPoint x: 123, startPoint y: 176, endPoint x: 157, endPoint y: 176, distance: 34.0
click at [159, 177] on td "Email Address : [EMAIL_ADDRESS][DOMAIN_NAME]" at bounding box center [181, 175] width 168 height 9
copy span "[EMAIL_ADDRESS][DOMAIN_NAME]"
click at [21, 58] on span "Orders" at bounding box center [16, 57] width 13 height 6
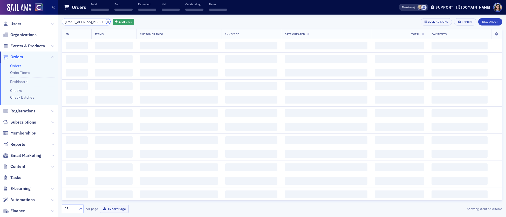
click at [106, 22] on button "×" at bounding box center [108, 21] width 5 height 5
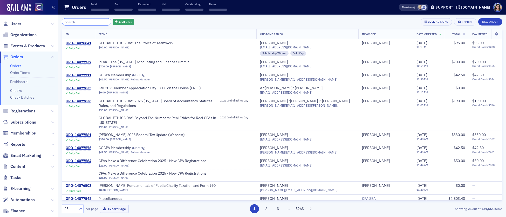
click at [92, 22] on input "search" at bounding box center [87, 21] width 50 height 7
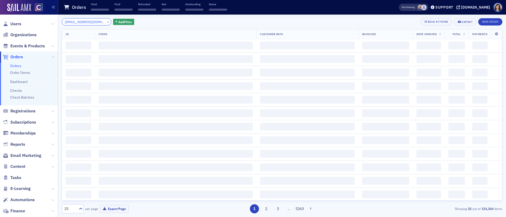
scroll to position [0, 3]
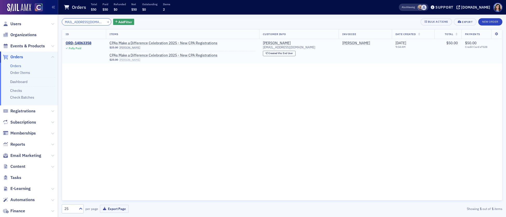
type input "[EMAIL_ADDRESS][DOMAIN_NAME]"
drag, startPoint x: 132, startPoint y: 60, endPoint x: 144, endPoint y: 60, distance: 11.7
click at [144, 60] on div "$25.00 [PERSON_NAME]" at bounding box center [183, 59] width 146 height 3
click at [84, 44] on div "ORD-14063358" at bounding box center [79, 43] width 26 height 5
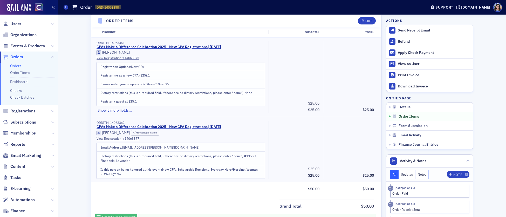
scroll to position [184, 0]
drag, startPoint x: 123, startPoint y: 146, endPoint x: 165, endPoint y: 146, distance: 41.8
click at [165, 146] on td "Email Address : [EMAIL_ADDRESS][PERSON_NAME][DOMAIN_NAME]" at bounding box center [181, 146] width 168 height 9
click at [17, 55] on span "Orders" at bounding box center [16, 57] width 13 height 6
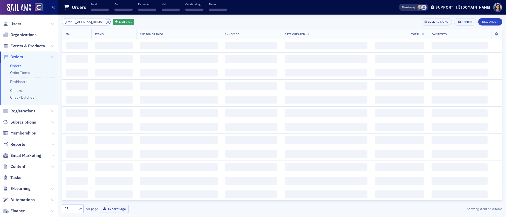
drag, startPoint x: 101, startPoint y: 22, endPoint x: 84, endPoint y: 22, distance: 17.4
click at [106, 22] on button "×" at bounding box center [108, 21] width 5 height 5
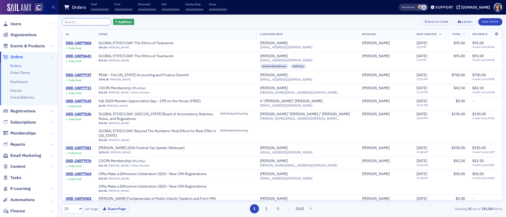
click at [84, 22] on input "search" at bounding box center [87, 21] width 50 height 7
paste input "[EMAIL_ADDRESS][DOMAIN_NAME]"
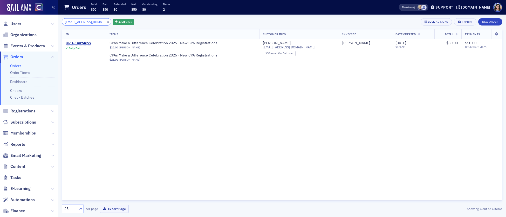
type input "[EMAIL_ADDRESS][DOMAIN_NAME]"
drag, startPoint x: 152, startPoint y: 60, endPoint x: 123, endPoint y: 61, distance: 28.8
click at [123, 61] on div "$25.00 [PERSON_NAME]" at bounding box center [183, 59] width 146 height 3
click at [71, 42] on div "ORD-14074697" at bounding box center [79, 43] width 26 height 5
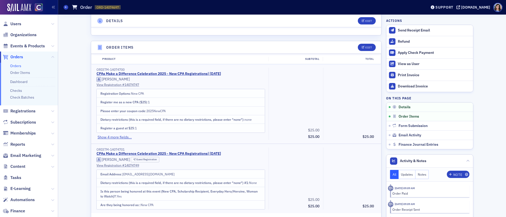
scroll to position [159, 0]
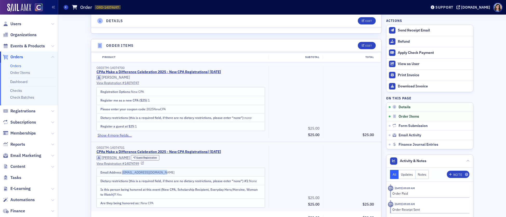
drag, startPoint x: 162, startPoint y: 172, endPoint x: 124, endPoint y: 173, distance: 38.5
click at [124, 173] on td "Email Address : [EMAIL_ADDRESS][DOMAIN_NAME]" at bounding box center [181, 171] width 168 height 9
click at [18, 57] on span "Orders" at bounding box center [16, 57] width 13 height 6
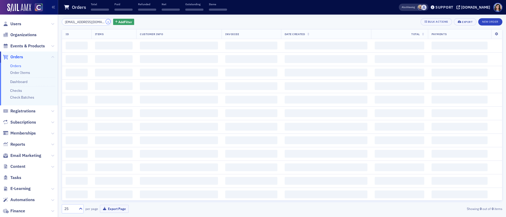
click at [106, 22] on button "×" at bounding box center [108, 21] width 5 height 5
click at [88, 22] on input "search" at bounding box center [87, 21] width 50 height 7
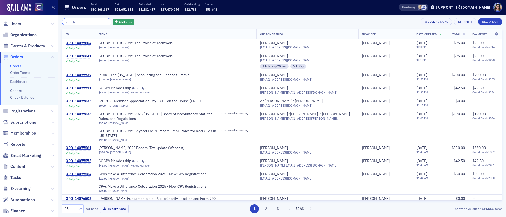
paste input "[PERSON_NAME][EMAIL_ADDRESS][PERSON_NAME][DOMAIN_NAME]"
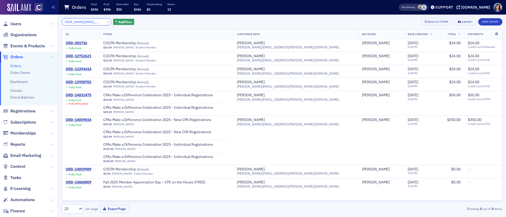
type input "[PERSON_NAME][EMAIL_ADDRESS][PERSON_NAME][DOMAIN_NAME]"
drag, startPoint x: 123, startPoint y: 149, endPoint x: 151, endPoint y: 150, distance: 28.8
click at [151, 150] on div "$150.00 [PERSON_NAME]" at bounding box center [166, 148] width 126 height 3
drag, startPoint x: 122, startPoint y: 159, endPoint x: 150, endPoint y: 162, distance: 27.4
click at [150, 162] on div "$150.00 [PERSON_NAME]" at bounding box center [166, 160] width 126 height 3
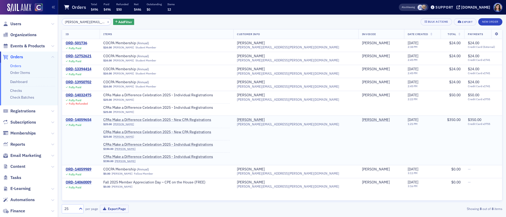
click at [75, 120] on div "ORD-14059654" at bounding box center [79, 119] width 26 height 5
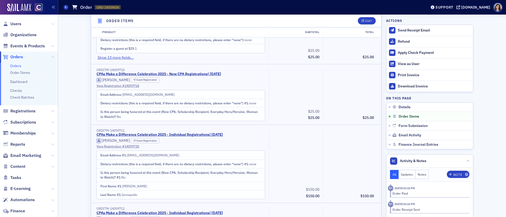
scroll to position [244, 0]
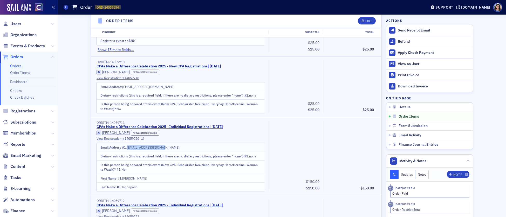
drag, startPoint x: 128, startPoint y: 147, endPoint x: 168, endPoint y: 147, distance: 40.2
click at [168, 147] on td "Email Address #1 : [EMAIL_ADDRESS][DOMAIN_NAME]" at bounding box center [181, 147] width 168 height 9
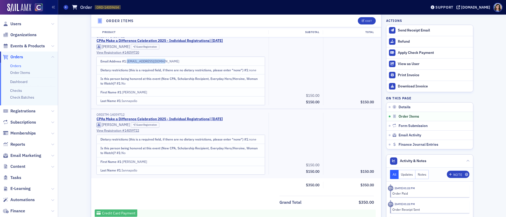
scroll to position [329, 0]
click at [22, 56] on span "Orders" at bounding box center [16, 57] width 13 height 6
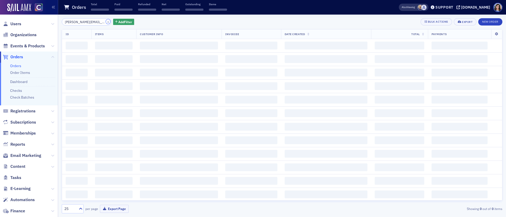
drag, startPoint x: 103, startPoint y: 22, endPoint x: 87, endPoint y: 22, distance: 16.4
click at [106, 22] on button "×" at bounding box center [108, 21] width 5 height 5
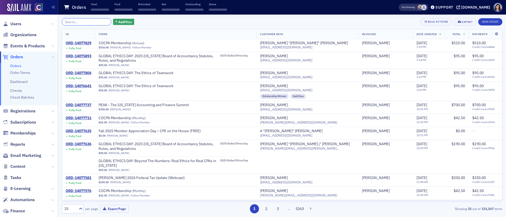
click at [87, 22] on input "search" at bounding box center [87, 21] width 50 height 7
paste input "[EMAIL_ADDRESS][DOMAIN_NAME]"
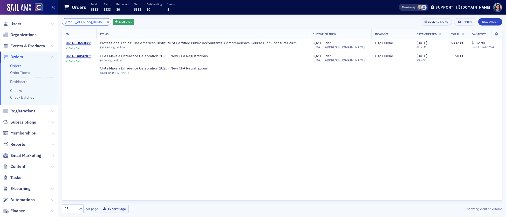
type input "[EMAIL_ADDRESS][DOMAIN_NAME]"
click at [75, 56] on div "ORD-14056185" at bounding box center [79, 56] width 26 height 5
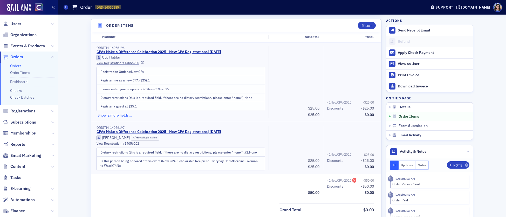
scroll to position [157, 0]
click at [17, 56] on span "Orders" at bounding box center [16, 57] width 13 height 6
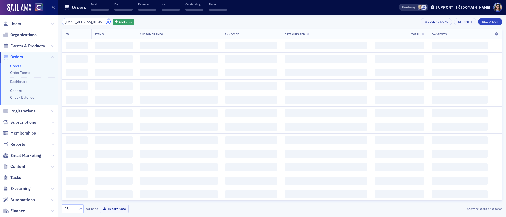
click at [106, 22] on button "×" at bounding box center [108, 21] width 5 height 5
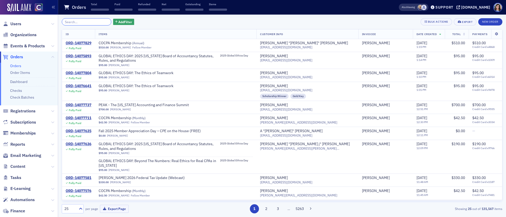
click at [85, 22] on input "search" at bounding box center [87, 21] width 50 height 7
paste input "[EMAIL_ADDRESS][DOMAIN_NAME]"
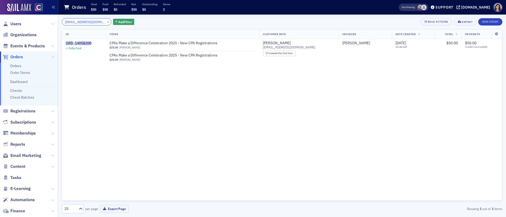
type input "[EMAIL_ADDRESS][DOMAIN_NAME]"
click at [17, 57] on span "Orders" at bounding box center [16, 57] width 13 height 6
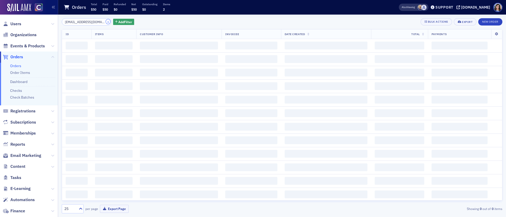
click at [106, 22] on button "×" at bounding box center [108, 21] width 5 height 5
click at [87, 22] on input "search" at bounding box center [87, 21] width 50 height 7
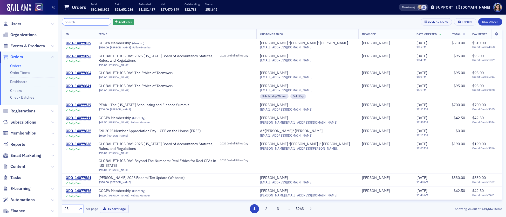
paste input "[EMAIL_ADDRESS][DOMAIN_NAME]"
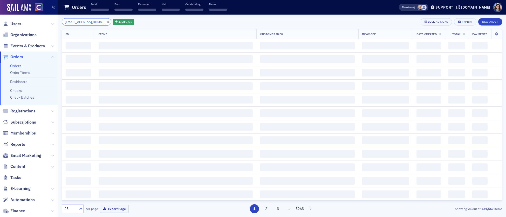
scroll to position [0, 12]
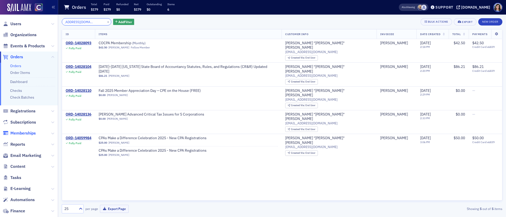
type input "[EMAIL_ADDRESS][DOMAIN_NAME]"
click at [106, 22] on button "×" at bounding box center [108, 21] width 5 height 5
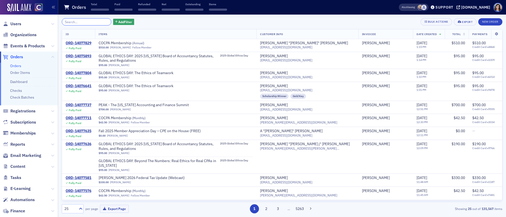
click at [85, 23] on input "search" at bounding box center [87, 21] width 50 height 7
paste input "[EMAIL_ADDRESS][DOMAIN_NAME]"
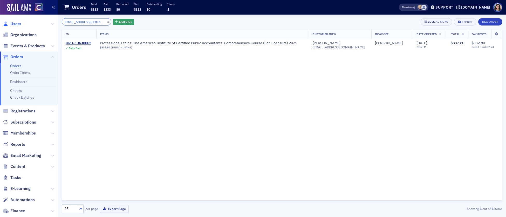
type input "[EMAIL_ADDRESS][DOMAIN_NAME]"
click at [13, 23] on span "Users" at bounding box center [15, 24] width 11 height 6
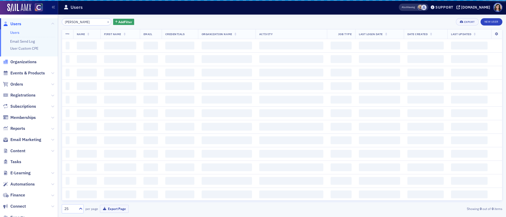
scroll to position [0, 2]
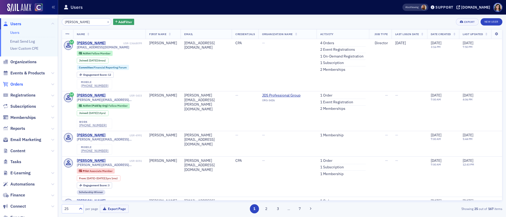
click at [18, 85] on span "Orders" at bounding box center [16, 84] width 13 height 6
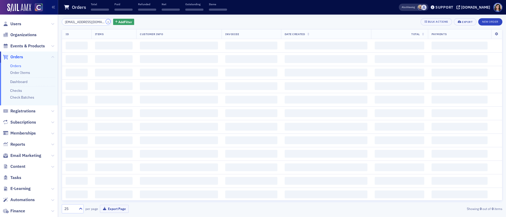
drag, startPoint x: 102, startPoint y: 21, endPoint x: 86, endPoint y: 22, distance: 16.1
click at [106, 21] on button "×" at bounding box center [108, 21] width 5 height 5
click at [86, 22] on input "search" at bounding box center [87, 21] width 50 height 7
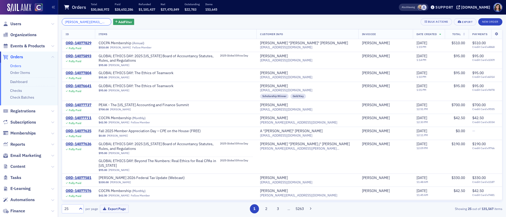
scroll to position [0, 8]
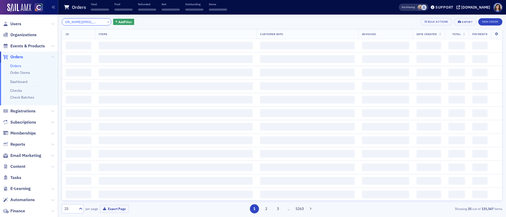
type input "[PERSON_NAME][EMAIL_ADDRESS][DOMAIN_NAME]"
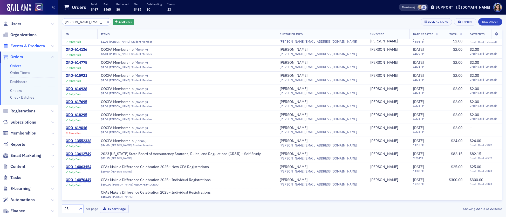
click at [21, 46] on span "Events & Products" at bounding box center [27, 46] width 35 height 6
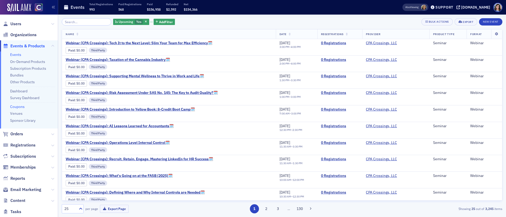
click at [18, 105] on link "Coupons" at bounding box center [17, 106] width 15 height 5
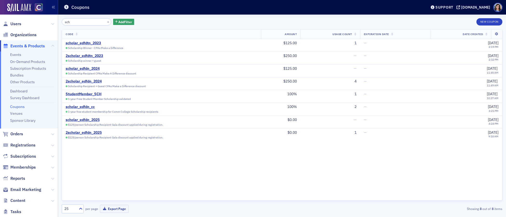
type input "sch"
drag, startPoint x: 21, startPoint y: 132, endPoint x: 59, endPoint y: 81, distance: 64.3
click at [21, 132] on span "Orders" at bounding box center [16, 134] width 13 height 6
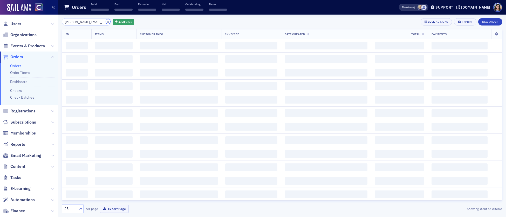
drag, startPoint x: 102, startPoint y: 22, endPoint x: 88, endPoint y: 21, distance: 14.5
click at [106, 22] on button "×" at bounding box center [108, 21] width 5 height 5
click at [88, 21] on input "search" at bounding box center [87, 21] width 50 height 7
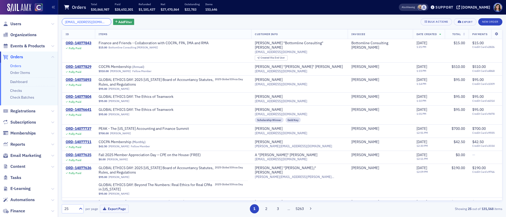
scroll to position [0, 7]
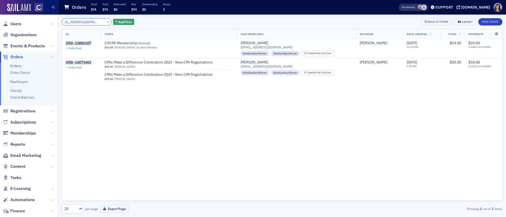
type input "[EMAIL_ADDRESS][DOMAIN_NAME]"
drag, startPoint x: 137, startPoint y: 79, endPoint x: 116, endPoint y: 80, distance: 21.3
click at [116, 80] on div "$25.00 [PERSON_NAME]" at bounding box center [169, 78] width 129 height 3
